Goal: Task Accomplishment & Management: Complete application form

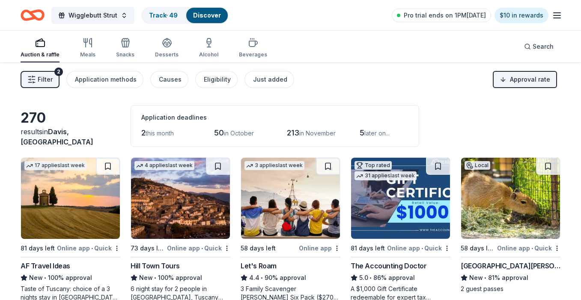
scroll to position [8362, 0]
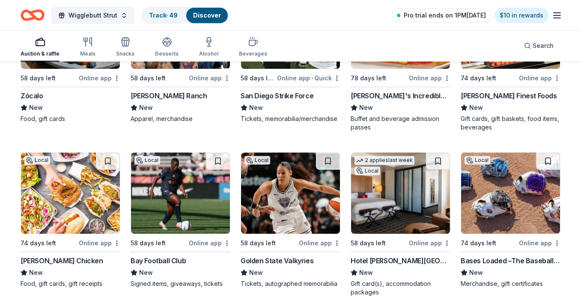
click at [438, 16] on span "Pro trial ends on 1PM[DATE]" at bounding box center [445, 15] width 82 height 10
click at [433, 15] on span "Pro trial ends on 1PM[DATE]" at bounding box center [445, 15] width 82 height 10
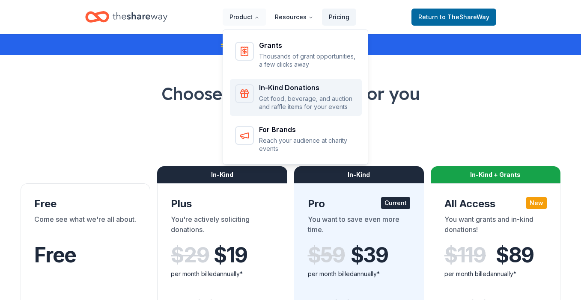
click at [248, 90] on icon "Main" at bounding box center [244, 94] width 10 height 10
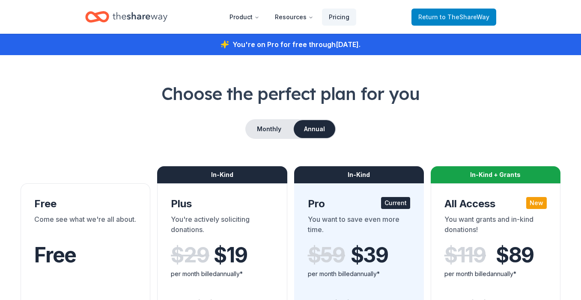
click at [428, 17] on span "Return to TheShareWay" at bounding box center [453, 17] width 71 height 10
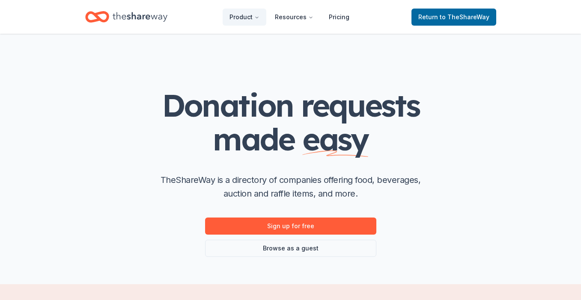
click at [95, 18] on icon "Home" at bounding box center [97, 17] width 24 height 20
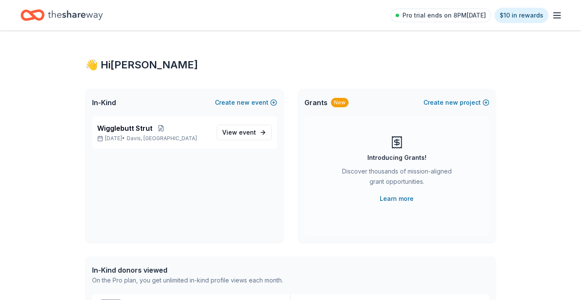
click at [229, 132] on span "View event" at bounding box center [239, 133] width 34 height 10
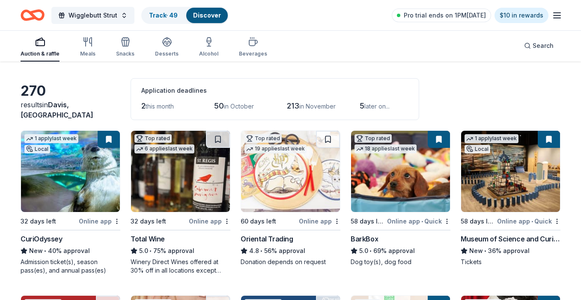
scroll to position [29, 0]
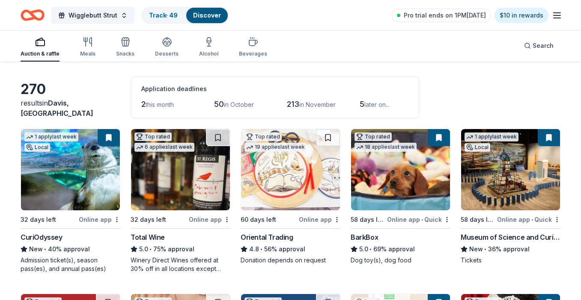
click at [107, 135] on button at bounding box center [109, 137] width 22 height 17
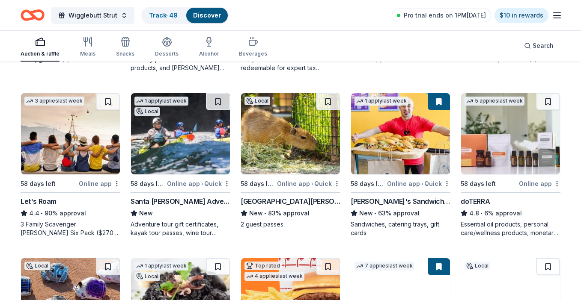
scroll to position [394, 0]
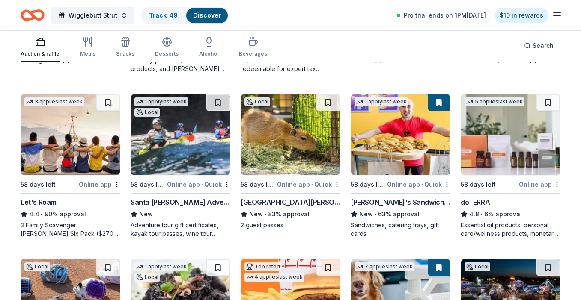
click at [438, 104] on button at bounding box center [439, 102] width 22 height 17
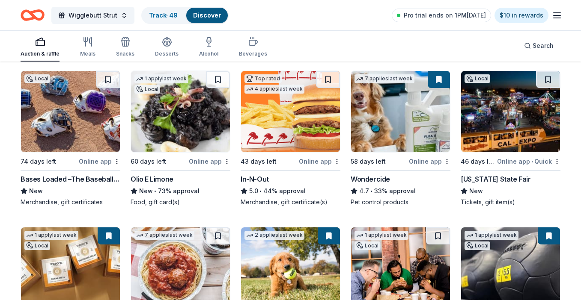
scroll to position [575, 0]
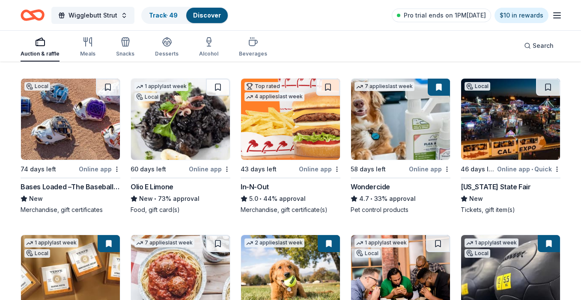
click at [492, 135] on img at bounding box center [510, 119] width 99 height 81
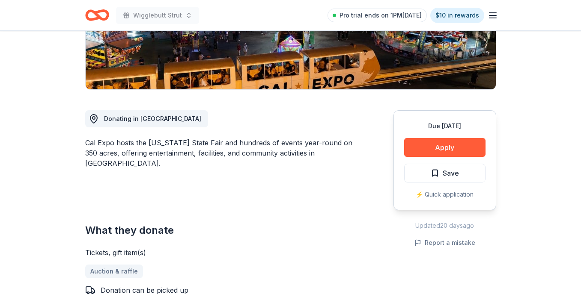
scroll to position [169, 0]
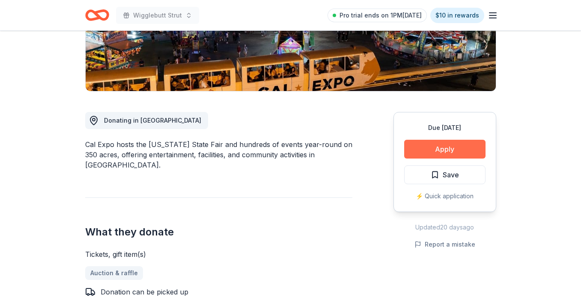
click at [447, 148] on button "Apply" at bounding box center [444, 149] width 81 height 19
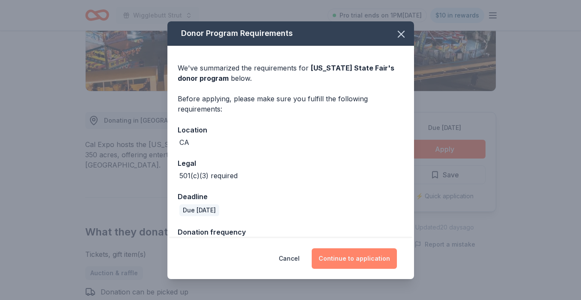
click at [345, 259] on button "Continue to application" at bounding box center [354, 259] width 85 height 21
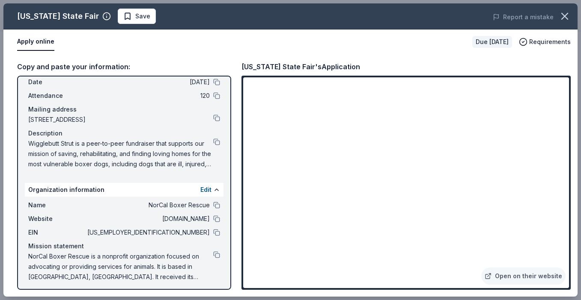
scroll to position [41, 0]
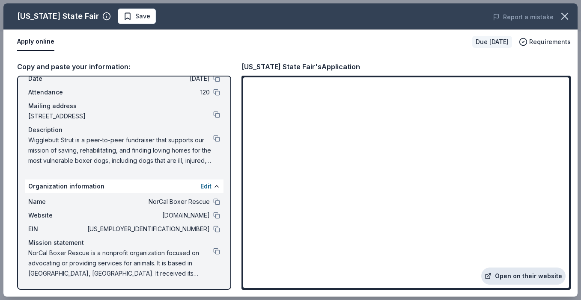
click at [490, 278] on icon at bounding box center [487, 277] width 4 height 4
click at [217, 230] on button at bounding box center [216, 229] width 7 height 7
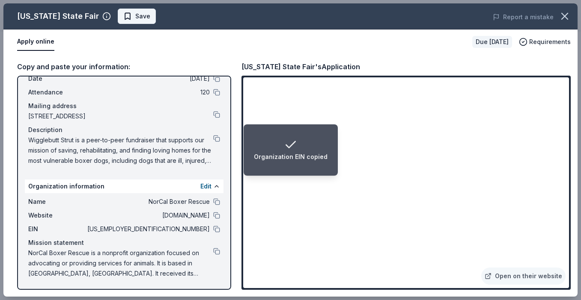
click at [136, 18] on span "Save" at bounding box center [142, 16] width 15 height 10
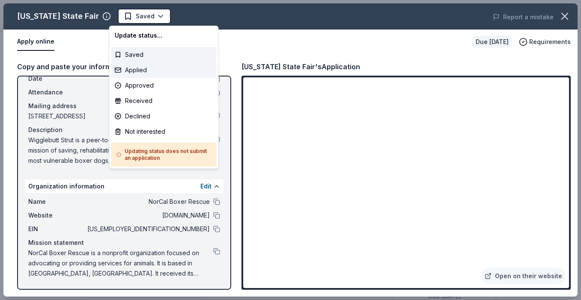
click at [136, 70] on div "Applied" at bounding box center [163, 69] width 105 height 15
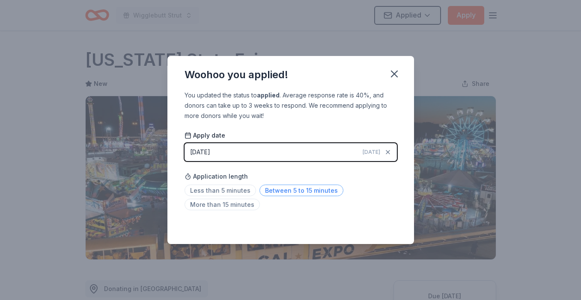
click at [273, 188] on span "Between 5 to 15 minutes" at bounding box center [301, 191] width 84 height 12
click at [393, 74] on icon "button" at bounding box center [394, 74] width 6 height 6
